Goal: Task Accomplishment & Management: Manage account settings

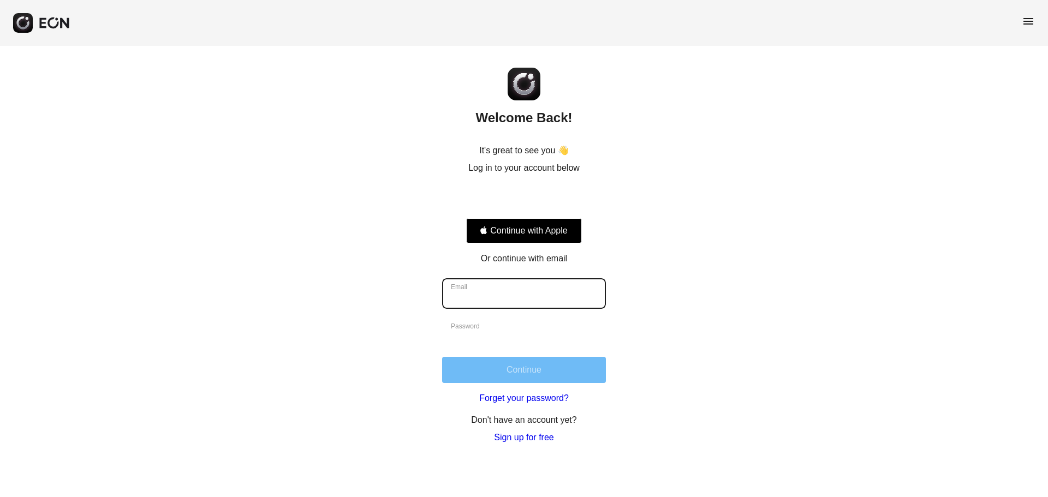
type input "**********"
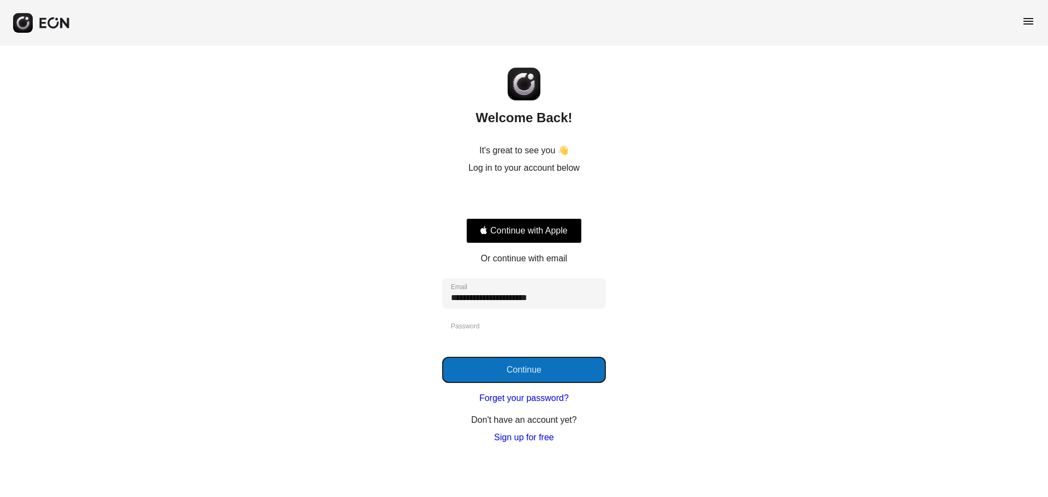
click at [543, 368] on button "Continue" at bounding box center [524, 370] width 164 height 26
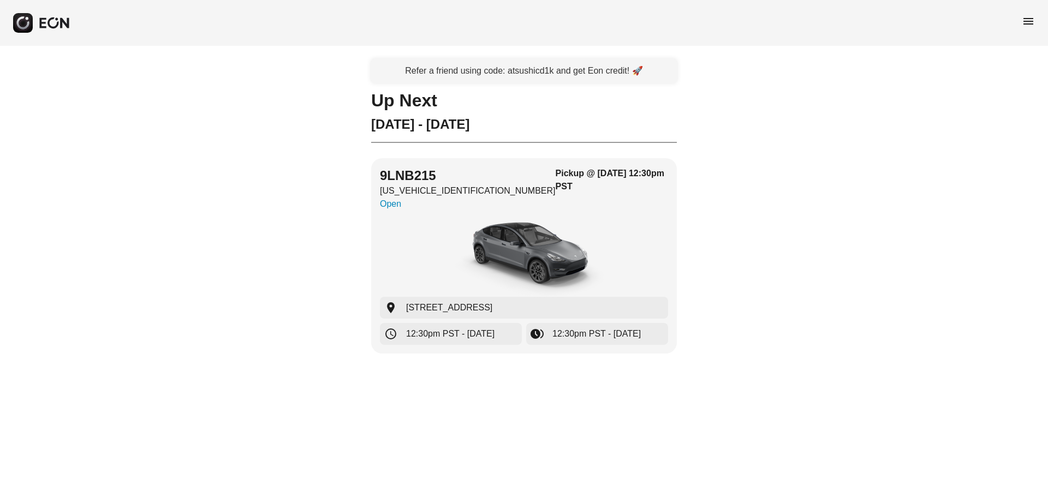
click at [1030, 21] on span "menu" at bounding box center [1028, 21] width 13 height 13
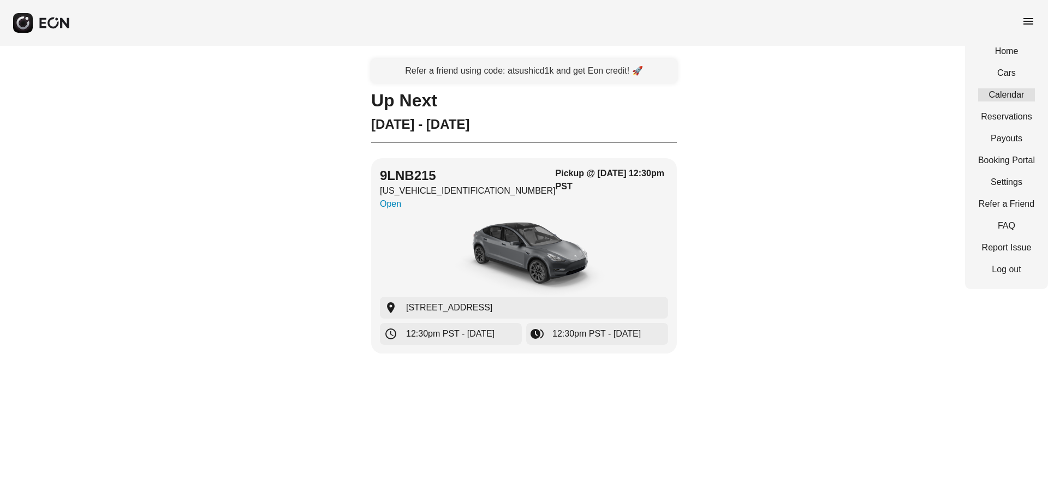
click at [1009, 92] on link "Calendar" at bounding box center [1006, 94] width 57 height 13
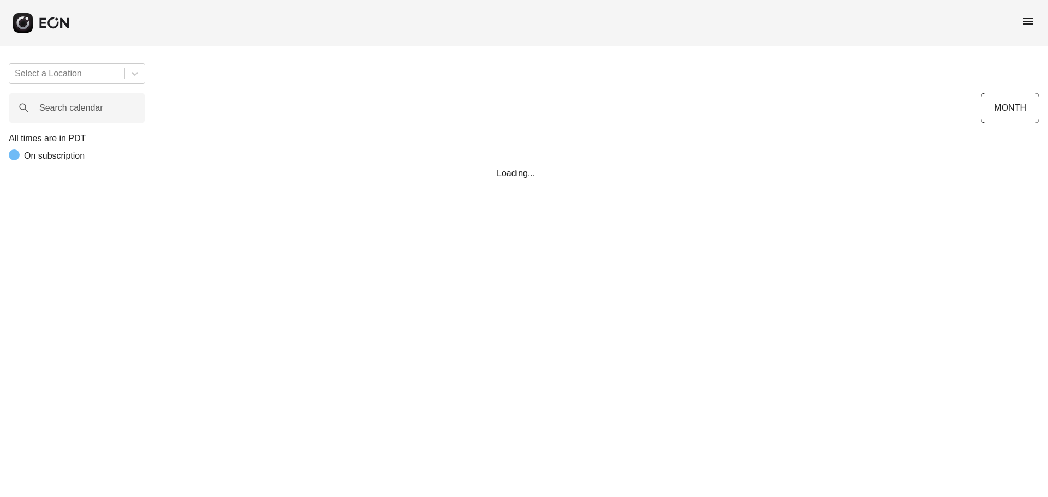
scroll to position [0, 181]
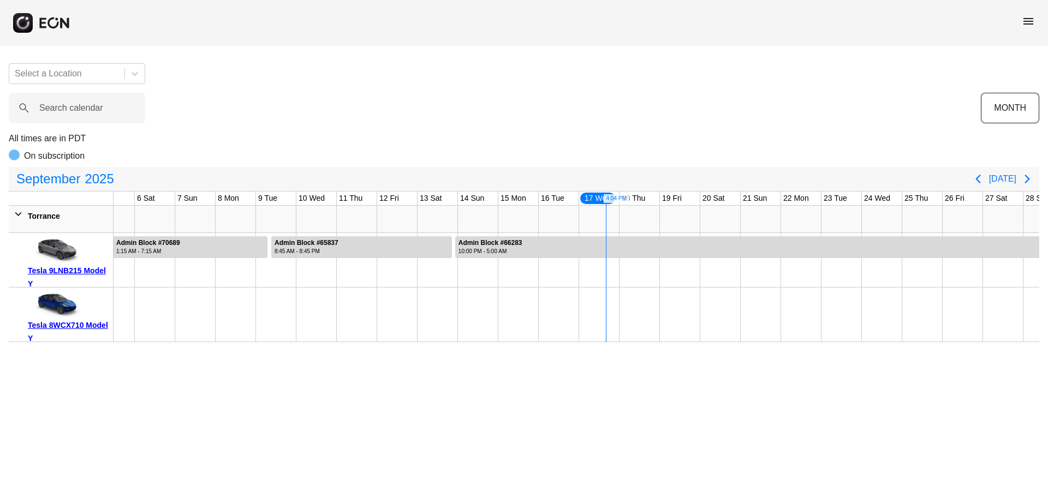
click at [68, 323] on div "Tesla 8WCX710 Model Y" at bounding box center [68, 332] width 81 height 26
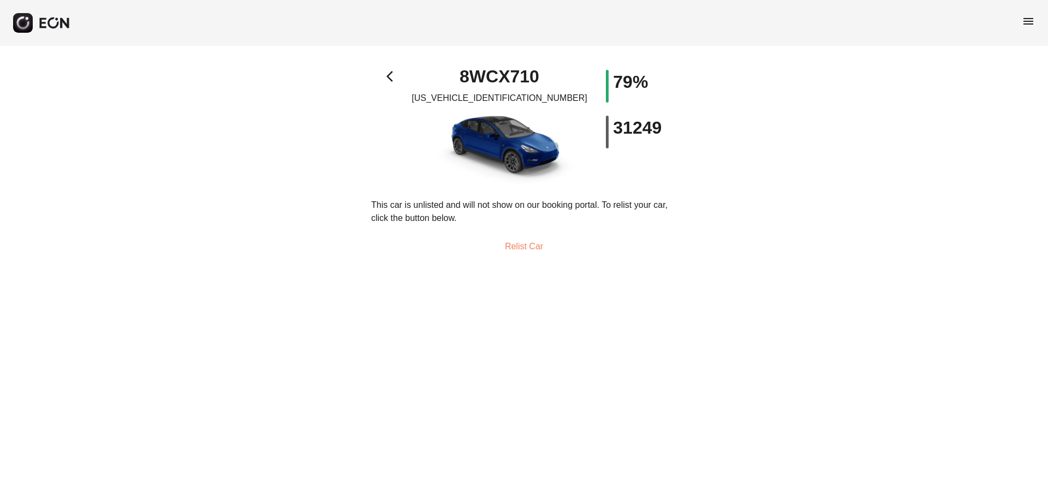
click at [406, 72] on div "arrow_back_ios 8WCX710 [US_VEHICLE_IDENTIFICATION_NUMBER] 79% 31249" at bounding box center [524, 128] width 306 height 116
click at [390, 78] on span "arrow_back_ios" at bounding box center [393, 76] width 13 height 13
click at [388, 80] on span "arrow_back_ios" at bounding box center [393, 76] width 13 height 13
click at [1035, 26] on div "menu" at bounding box center [524, 23] width 1048 height 46
click at [1031, 21] on span "menu" at bounding box center [1028, 21] width 13 height 13
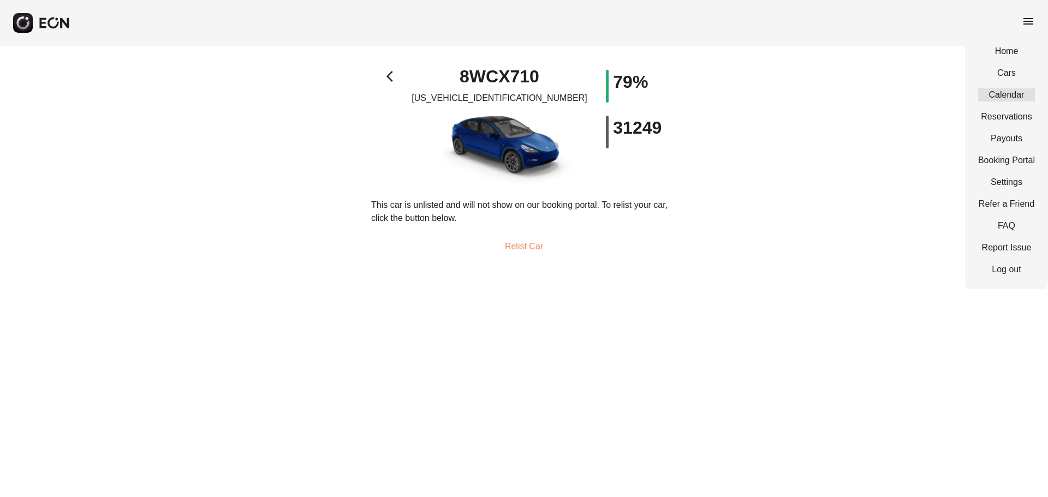
click at [1012, 93] on link "Calendar" at bounding box center [1006, 94] width 57 height 13
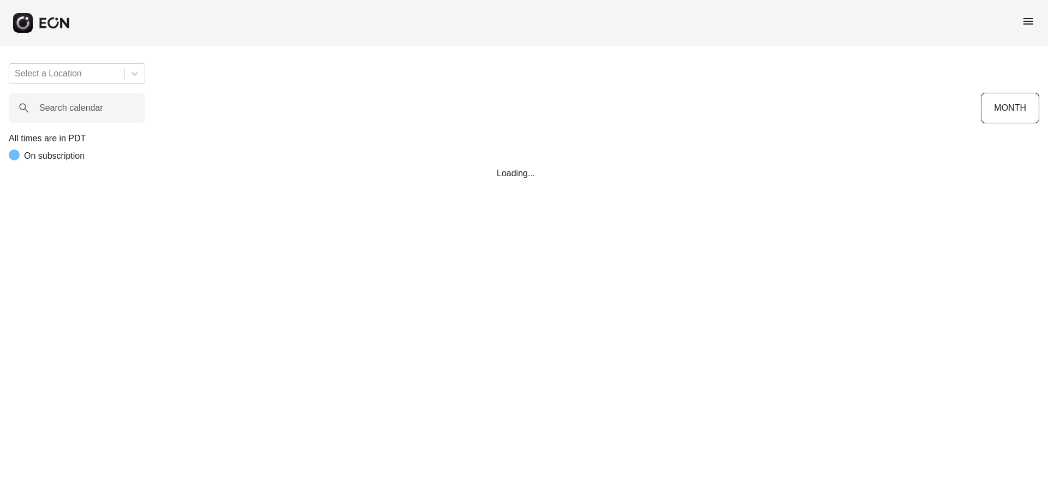
scroll to position [0, 181]
